Goal: Transaction & Acquisition: Purchase product/service

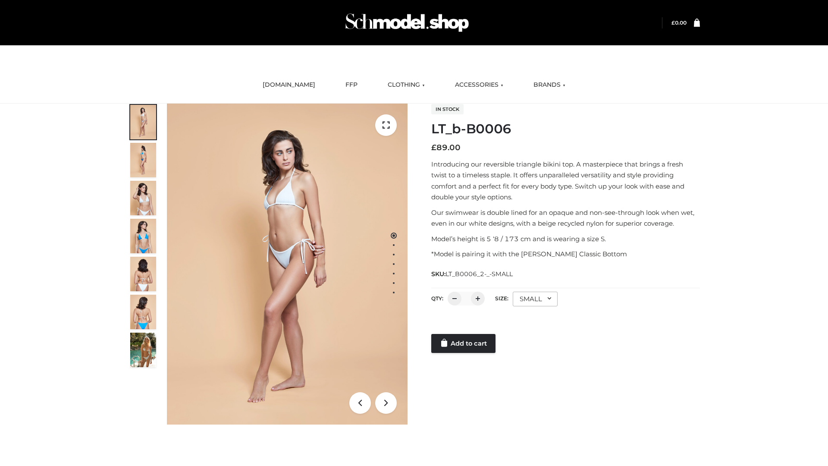
click at [464, 343] on link "Add to cart" at bounding box center [463, 343] width 64 height 19
